Goal: Task Accomplishment & Management: Complete application form

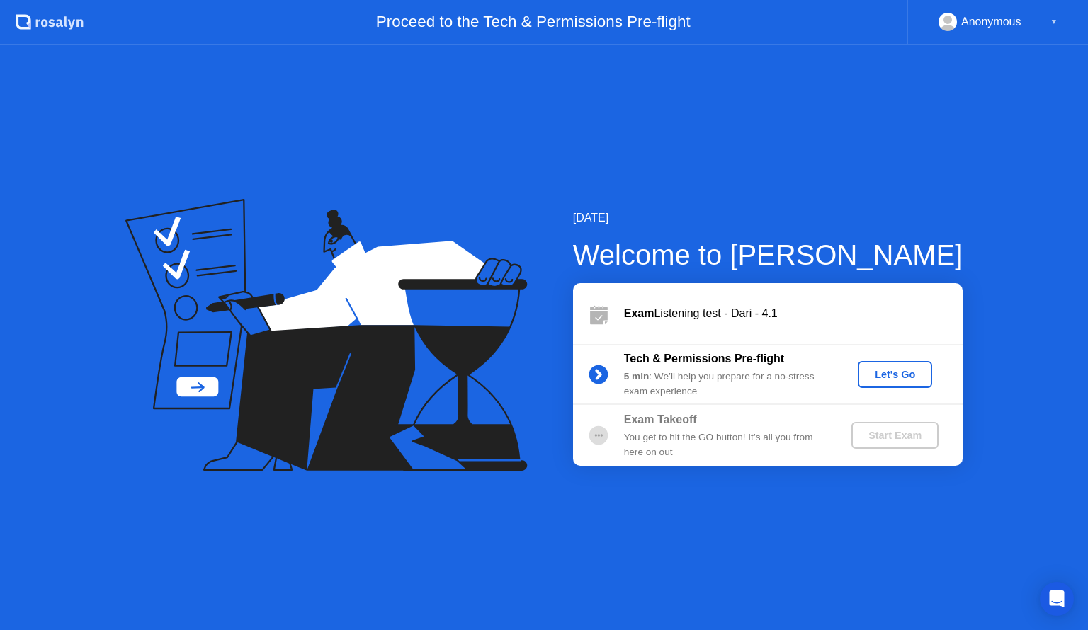
click at [895, 369] on div "Let's Go" at bounding box center [894, 374] width 63 height 11
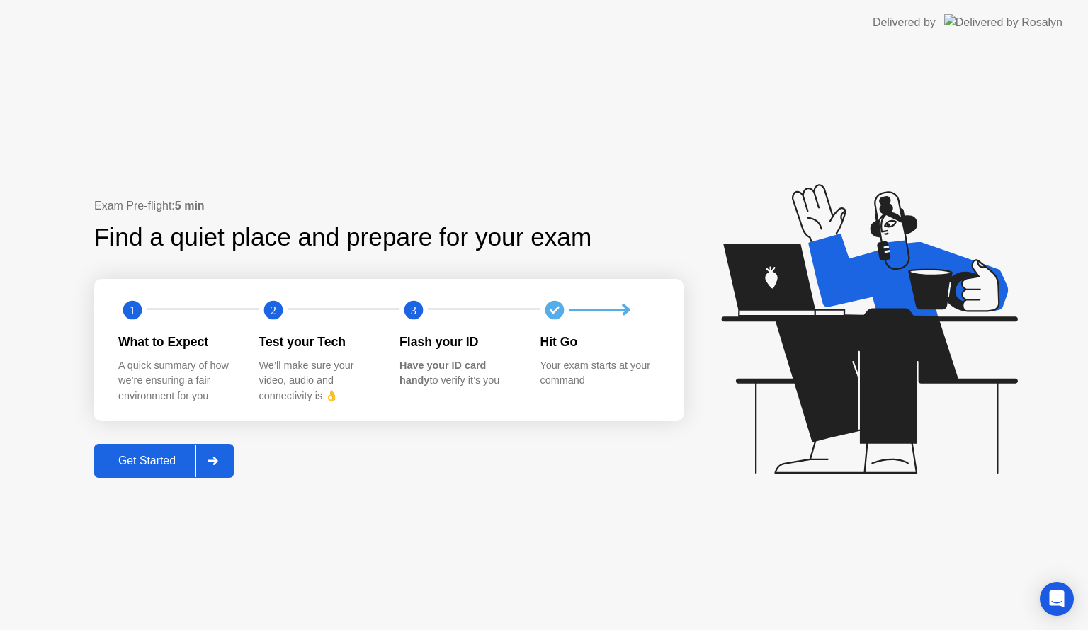
click at [159, 455] on div "Get Started" at bounding box center [146, 461] width 97 height 13
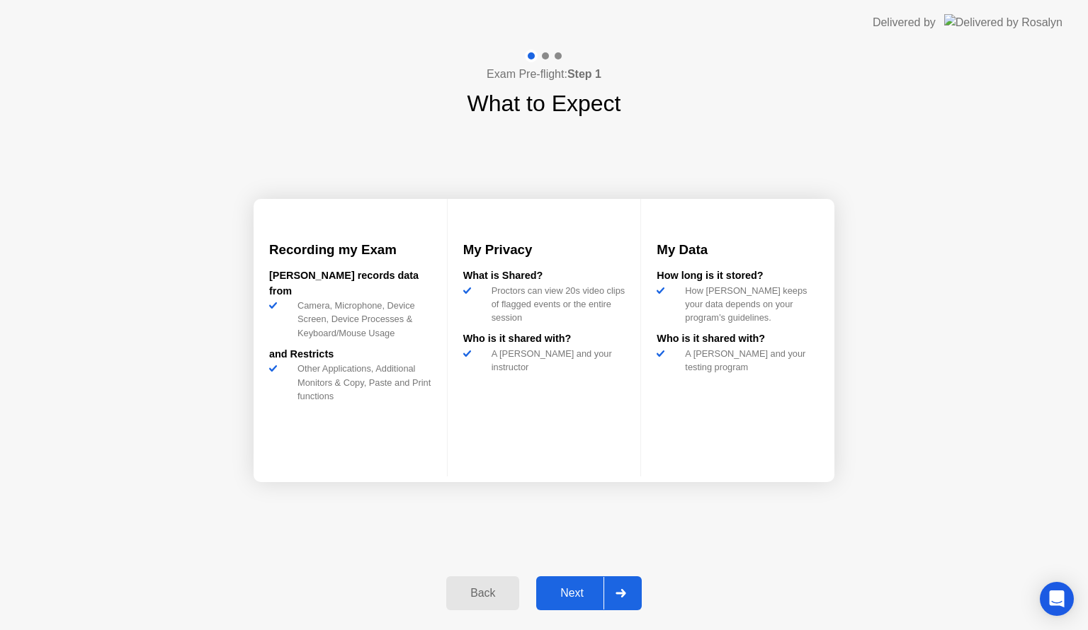
click at [620, 593] on icon at bounding box center [620, 593] width 10 height 8
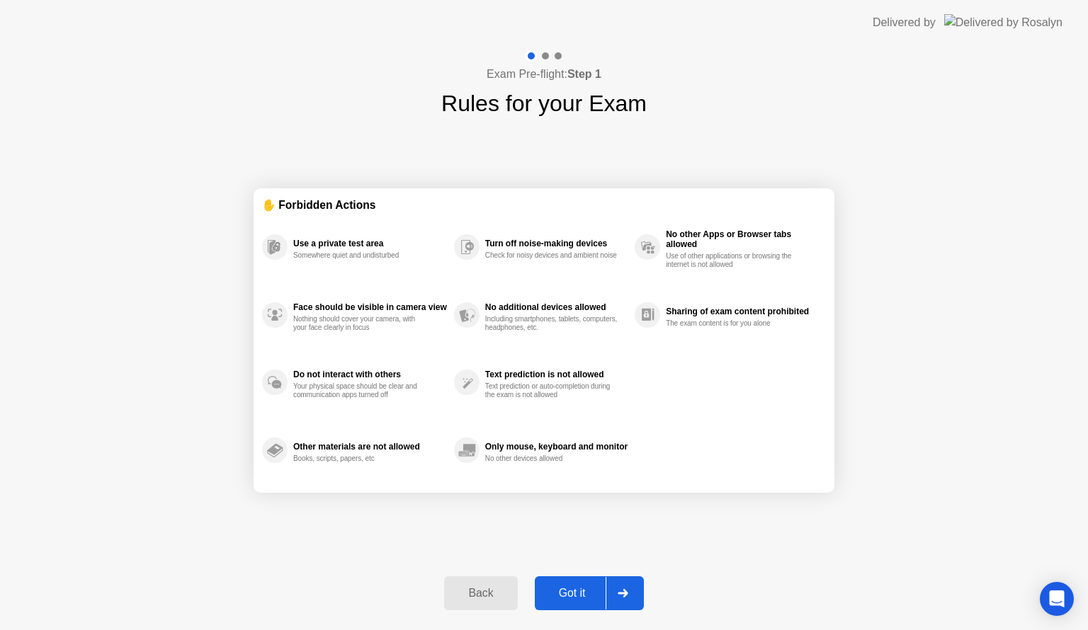
click at [620, 593] on icon at bounding box center [622, 593] width 10 height 8
select select "**********"
select select "*******"
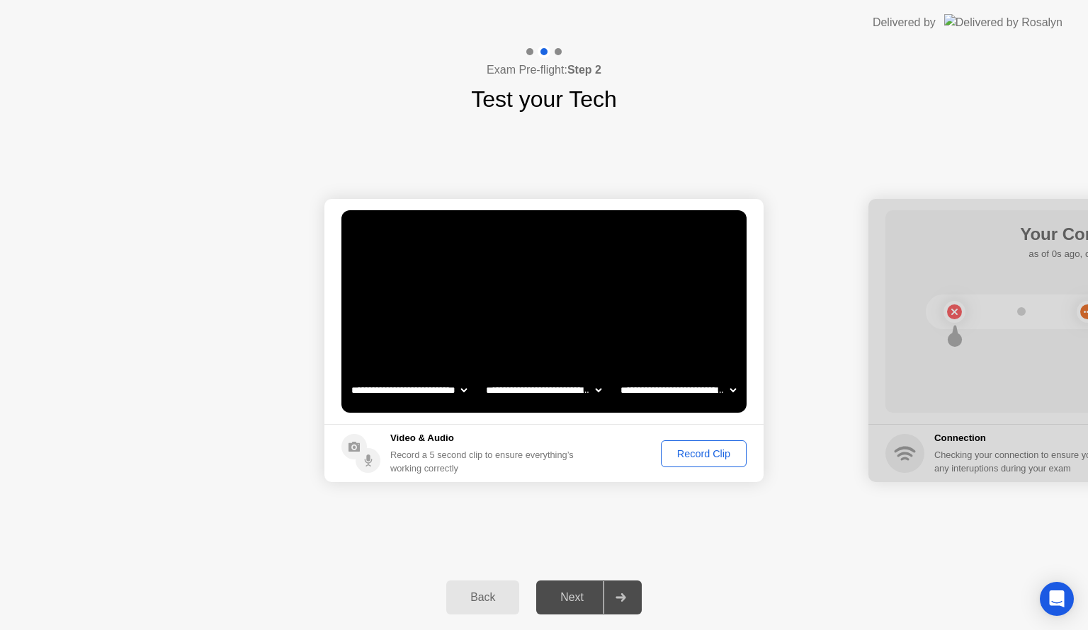
click at [701, 448] on div "Record Clip" at bounding box center [704, 453] width 76 height 11
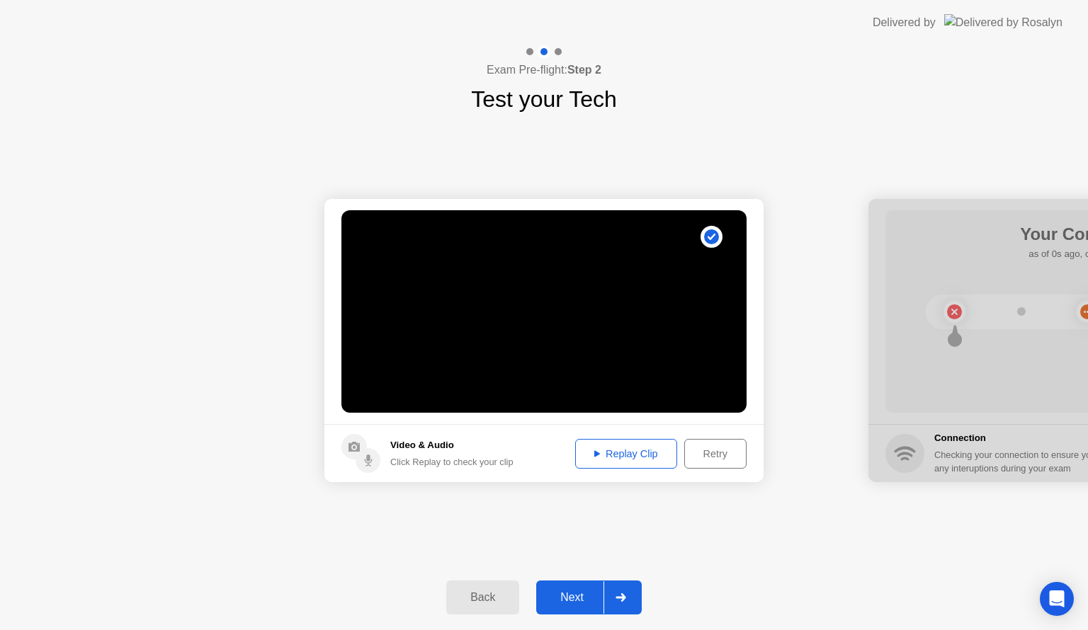
click at [634, 456] on div "Replay Clip" at bounding box center [626, 453] width 92 height 11
click at [572, 602] on div "Next" at bounding box center [571, 597] width 63 height 13
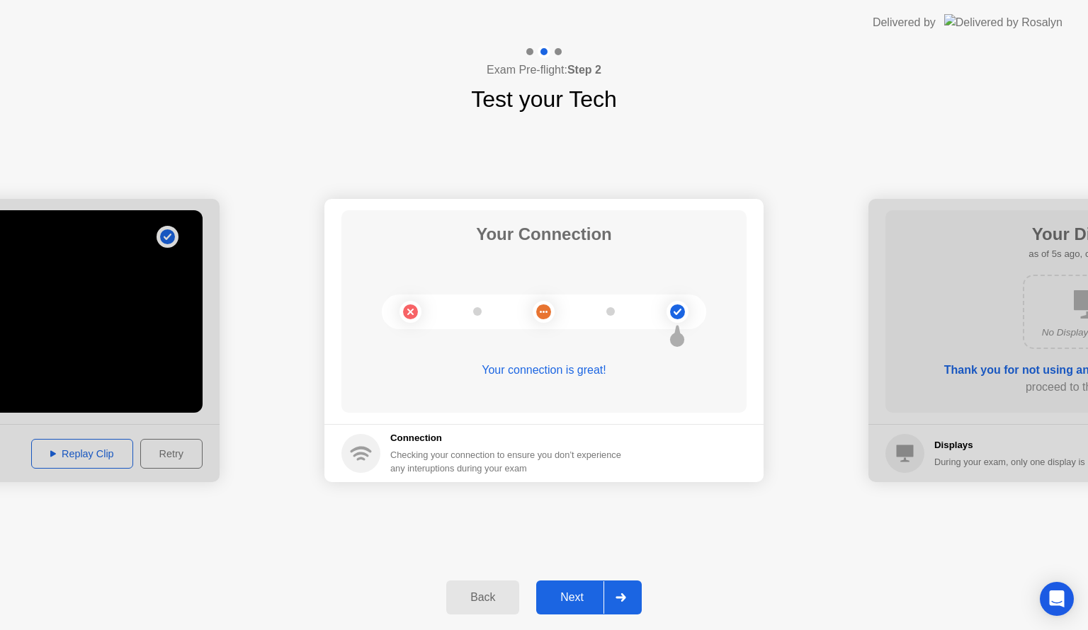
click at [572, 602] on div "Next" at bounding box center [571, 597] width 63 height 13
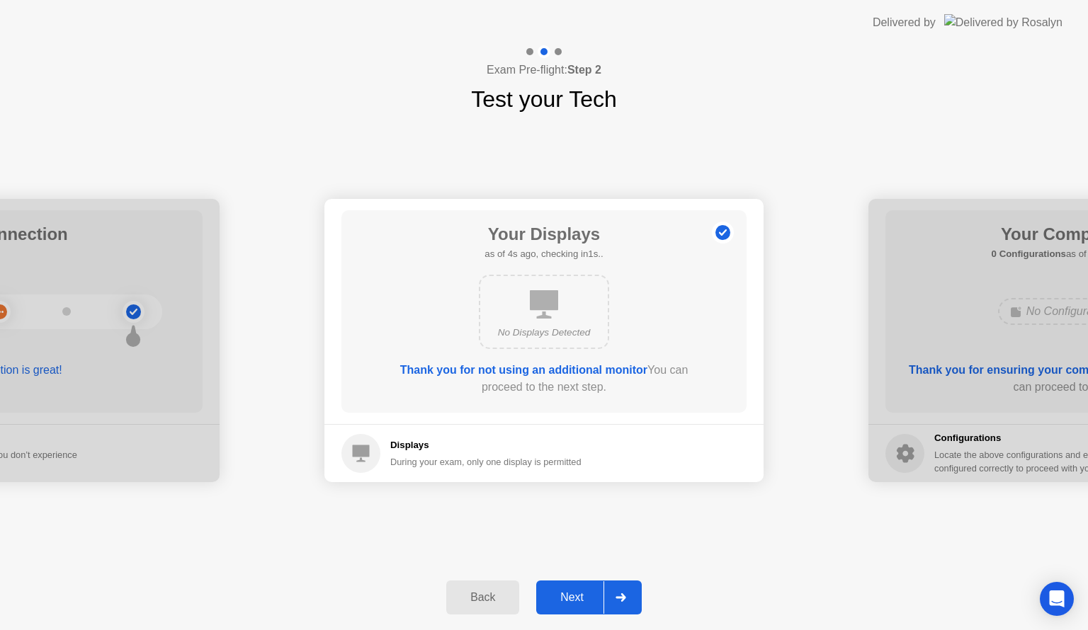
click at [572, 602] on div "Next" at bounding box center [571, 597] width 63 height 13
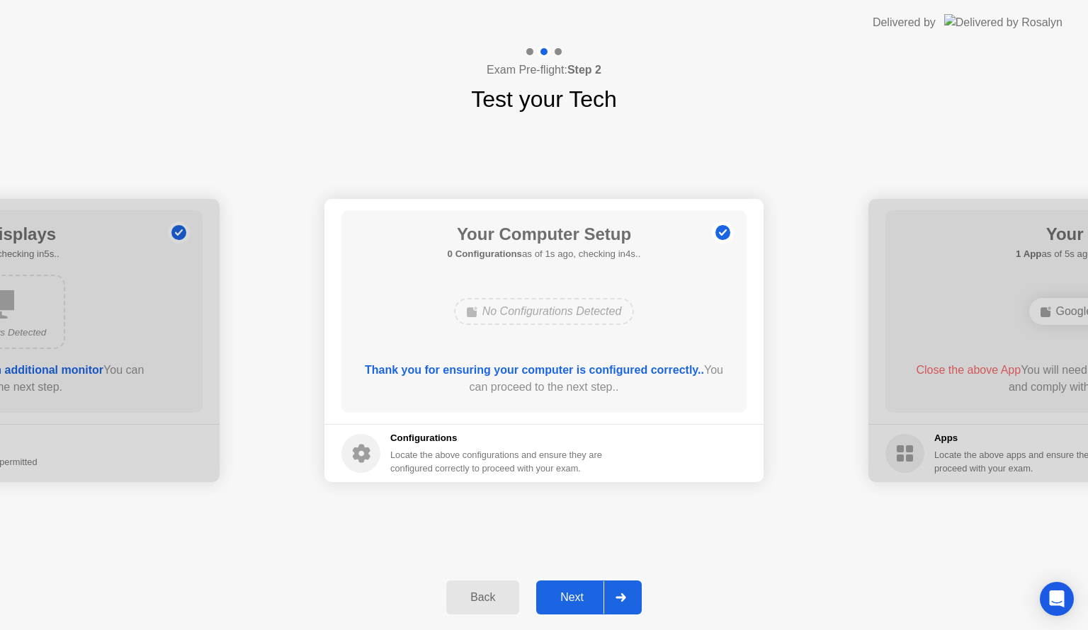
click at [572, 602] on div "Next" at bounding box center [571, 597] width 63 height 13
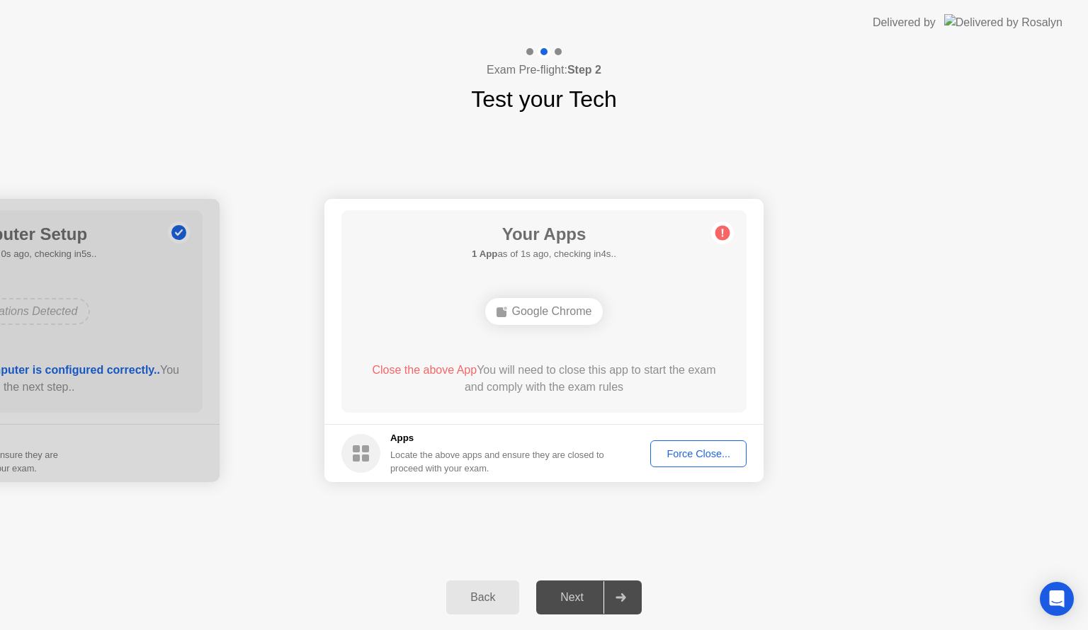
click at [734, 456] on div "Force Close..." at bounding box center [698, 453] width 86 height 11
click at [687, 445] on button "Force Close..." at bounding box center [698, 453] width 96 height 27
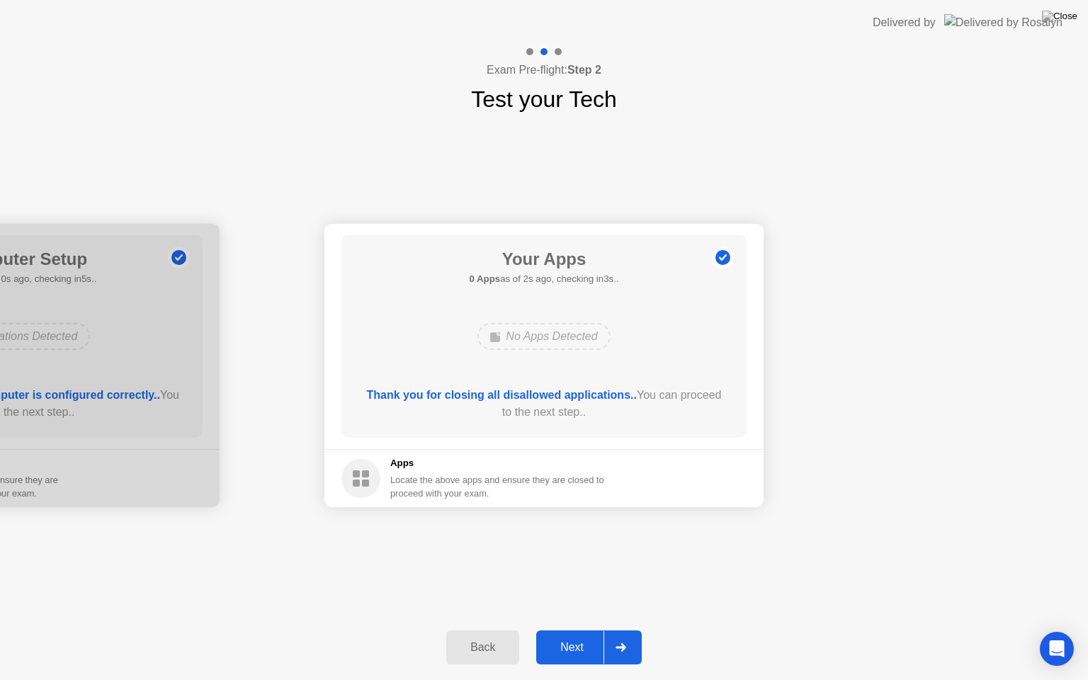
click at [566, 629] on div "Next" at bounding box center [571, 647] width 63 height 13
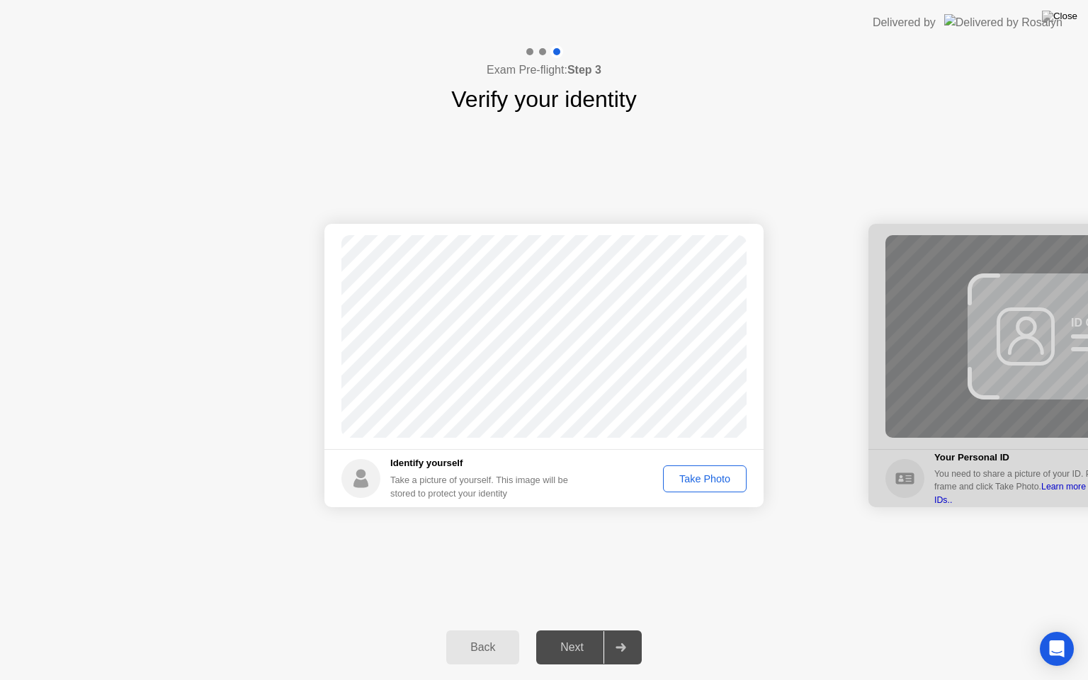
click at [722, 478] on div "Take Photo" at bounding box center [705, 478] width 74 height 11
click at [569, 629] on div "Next" at bounding box center [571, 647] width 63 height 13
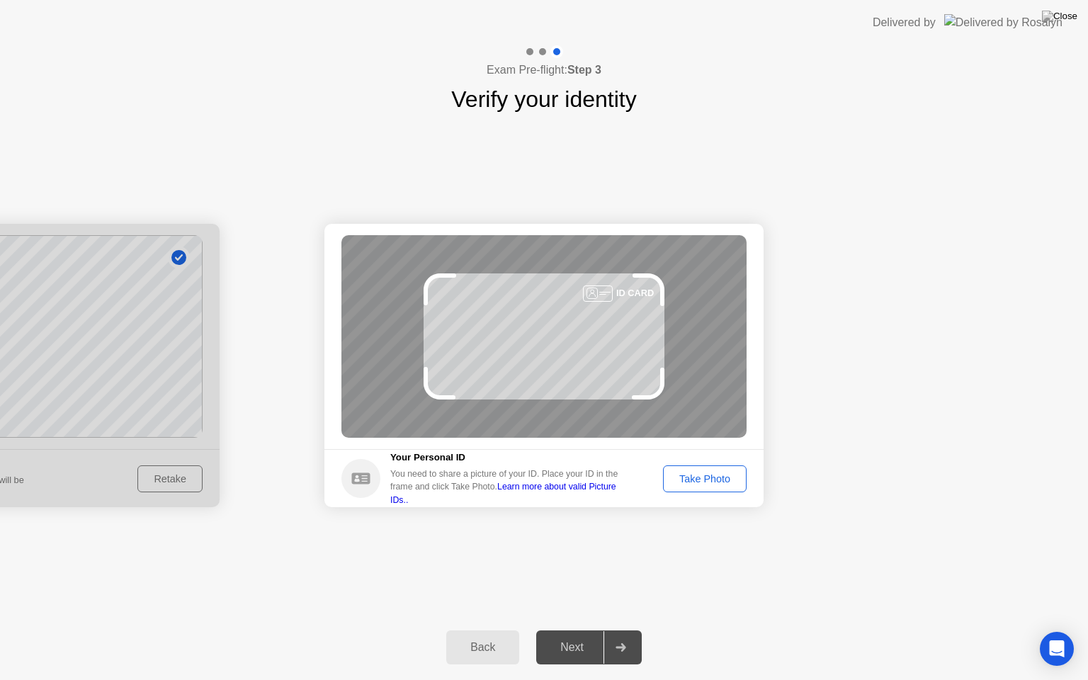
click at [707, 487] on button "Take Photo" at bounding box center [705, 478] width 84 height 27
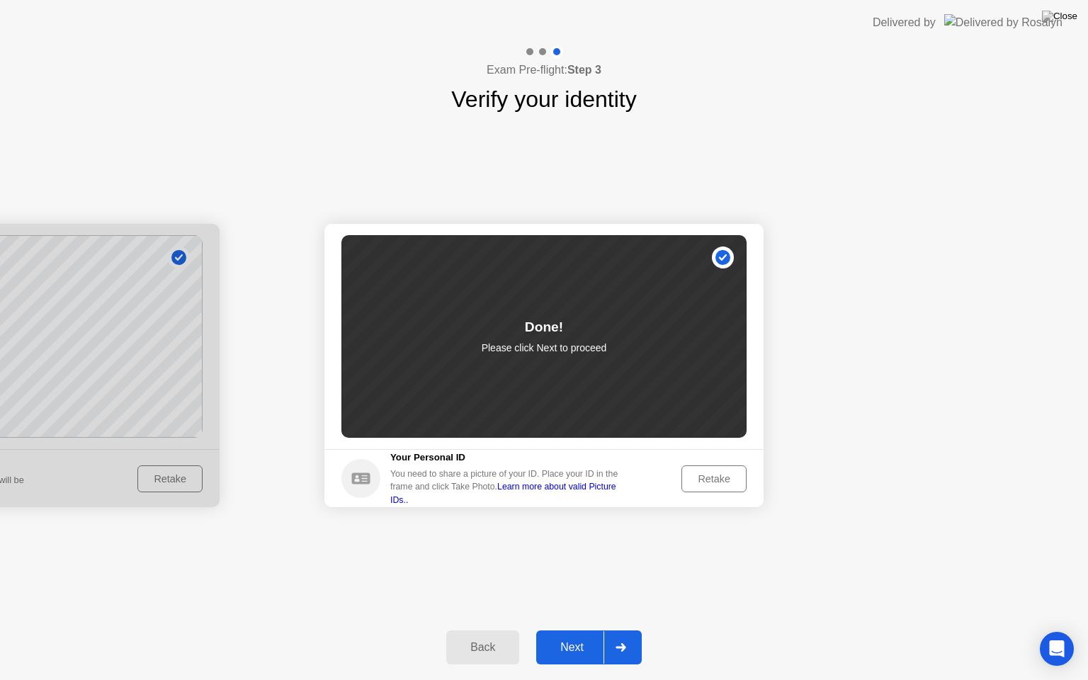
click at [576, 629] on div "Next" at bounding box center [571, 647] width 63 height 13
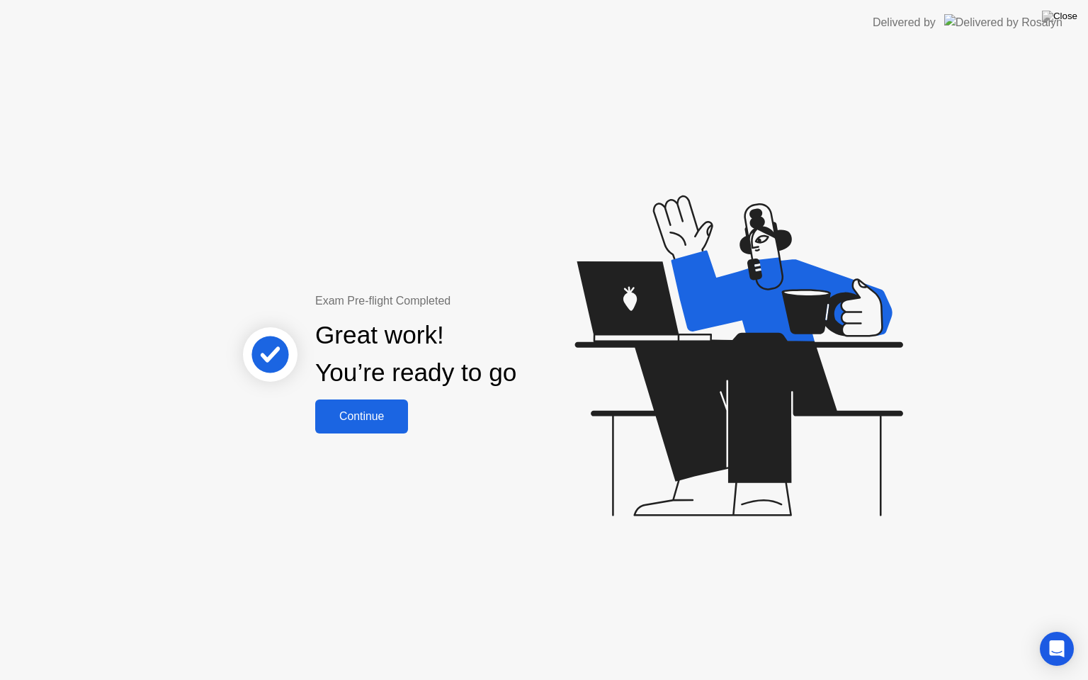
click at [382, 422] on div "Continue" at bounding box center [361, 416] width 84 height 13
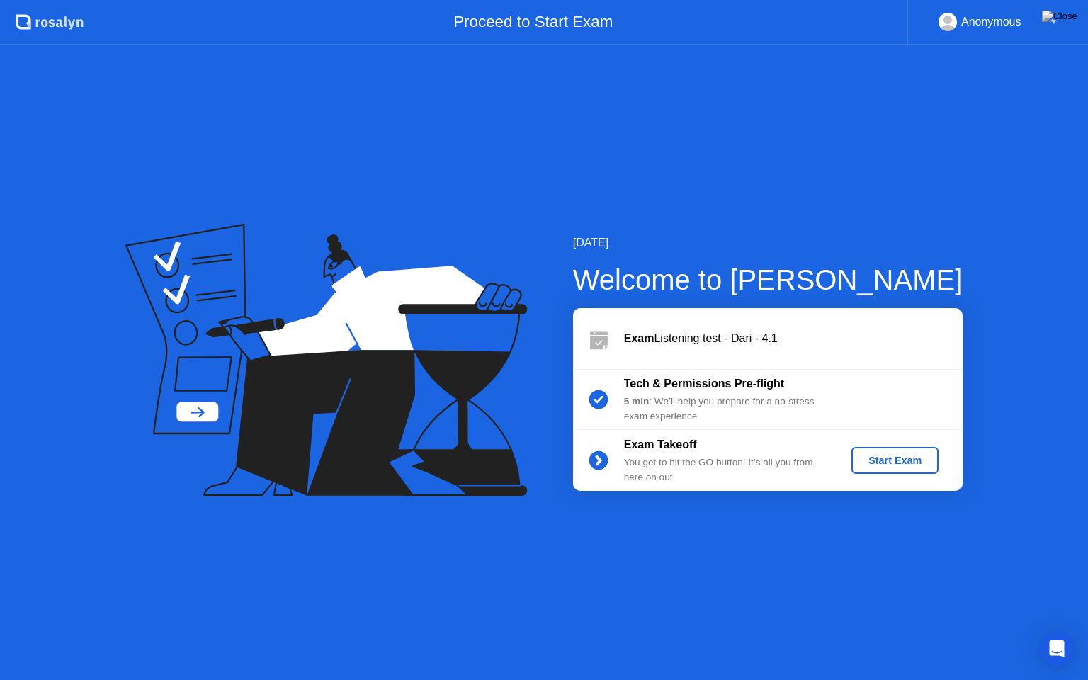
click at [901, 455] on div "Start Exam" at bounding box center [895, 460] width 76 height 11
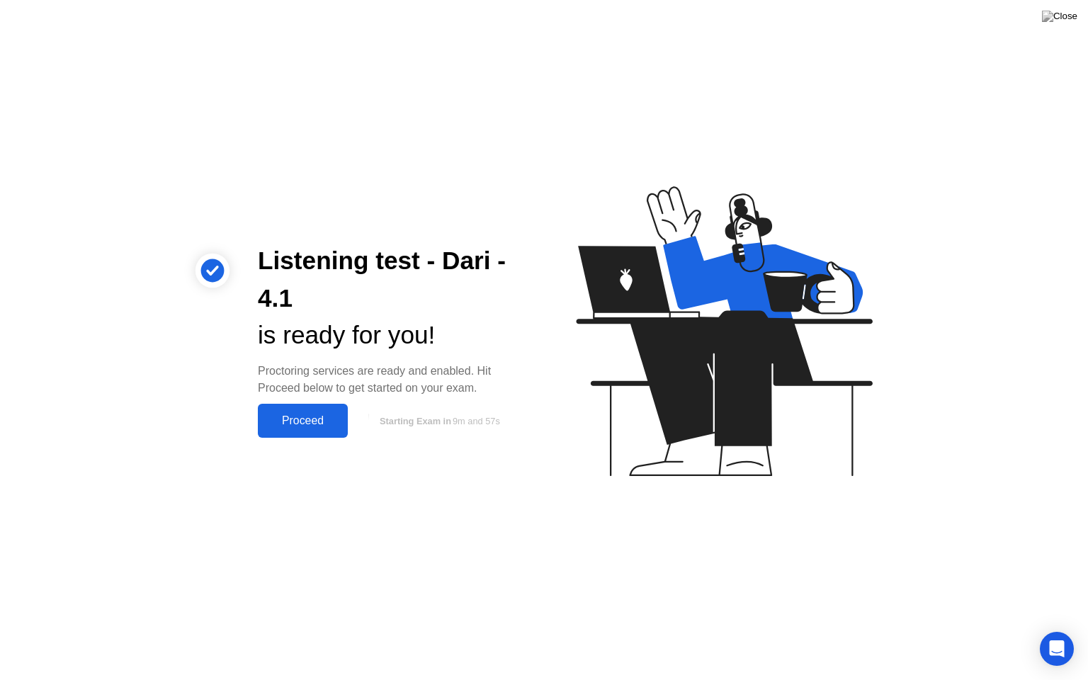
click at [306, 414] on div "Proceed" at bounding box center [302, 420] width 81 height 13
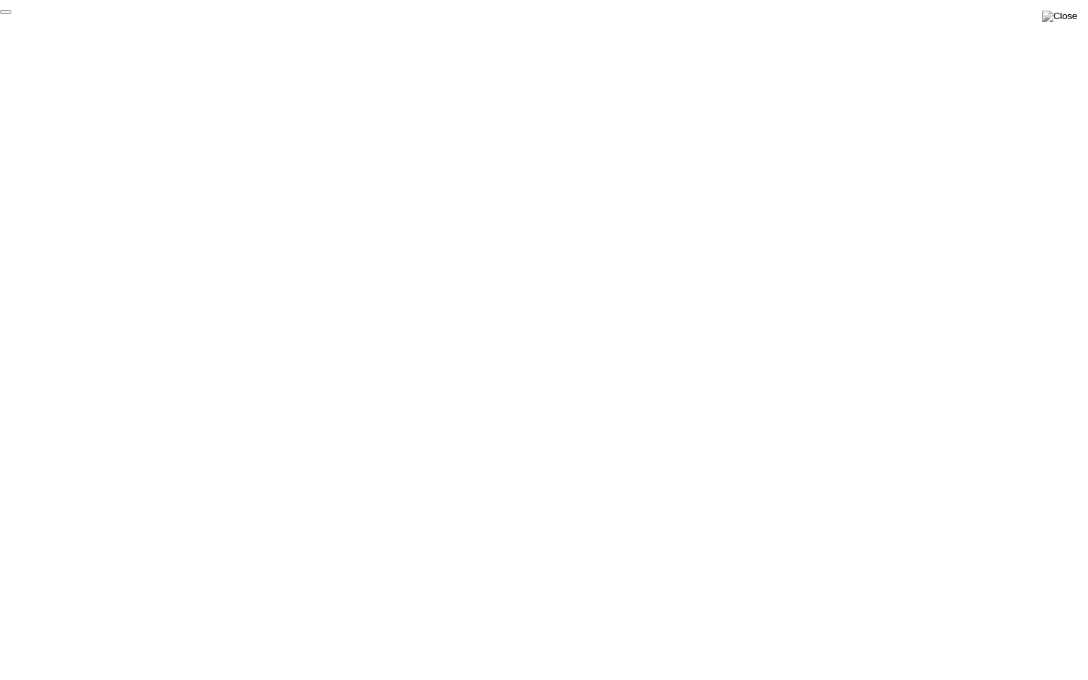
click div "End Proctoring Session"
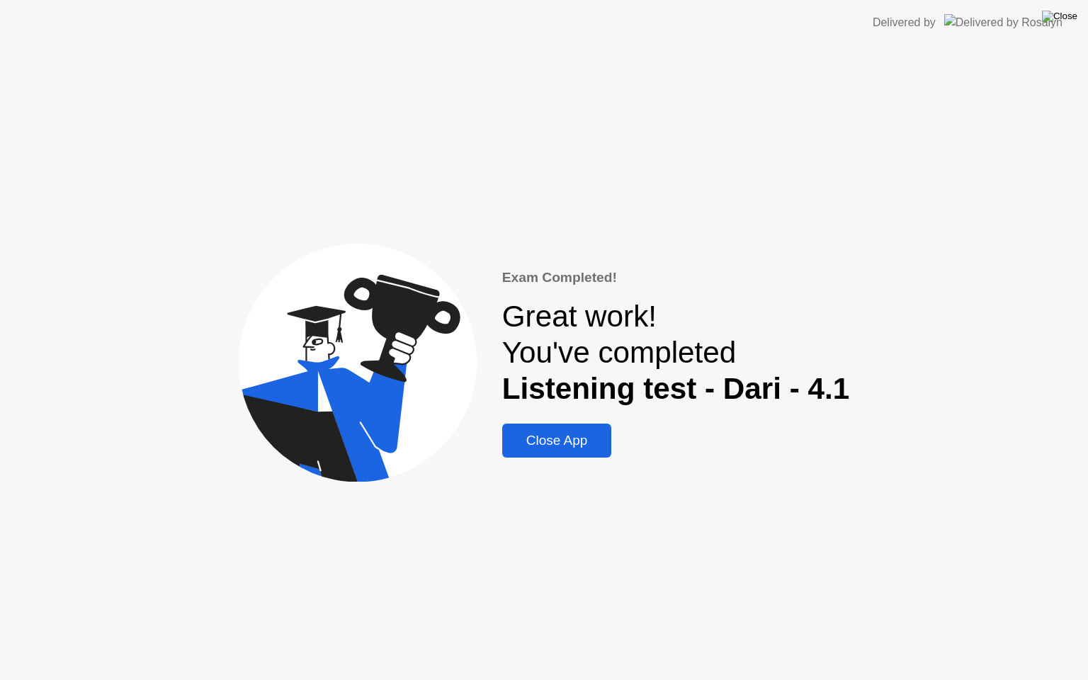
click at [1068, 17] on img at bounding box center [1059, 16] width 35 height 11
